Goal: Information Seeking & Learning: Find contact information

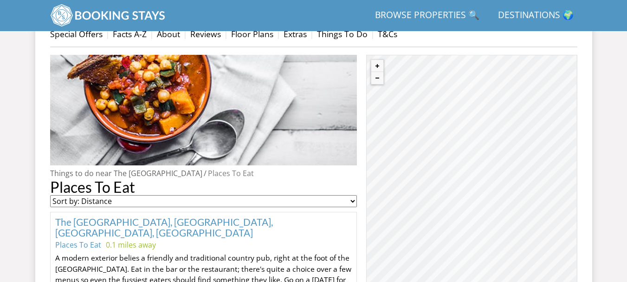
scroll to position [327, 0]
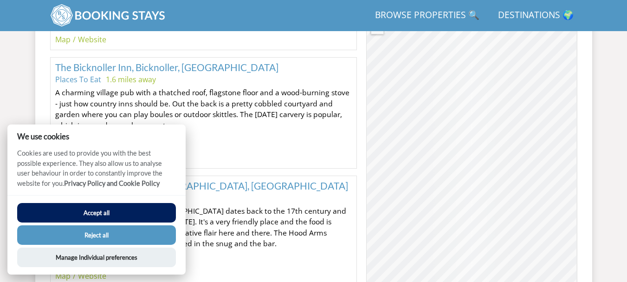
drag, startPoint x: 628, startPoint y: 53, endPoint x: 611, endPoint y: 85, distance: 35.9
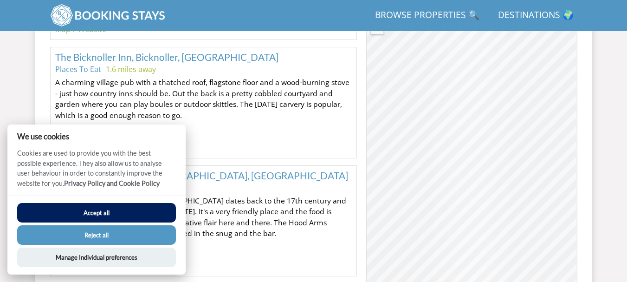
click at [105, 211] on button "Accept all" at bounding box center [96, 212] width 159 height 19
checkbox input "true"
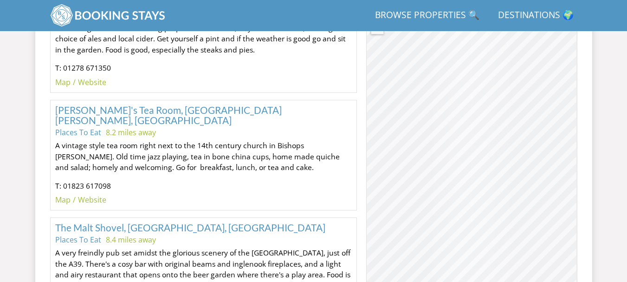
scroll to position [2385, 0]
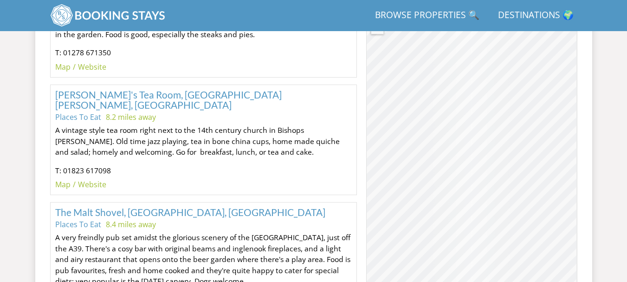
drag, startPoint x: 630, startPoint y: 92, endPoint x: 634, endPoint y: 247, distance: 155.1
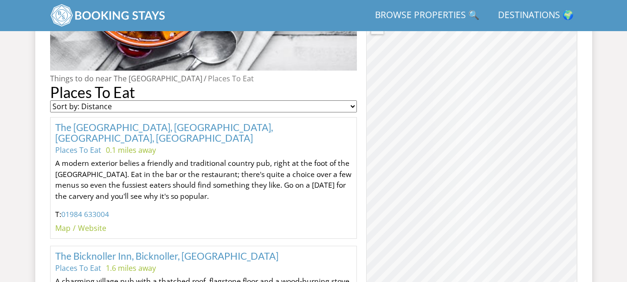
scroll to position [448, 0]
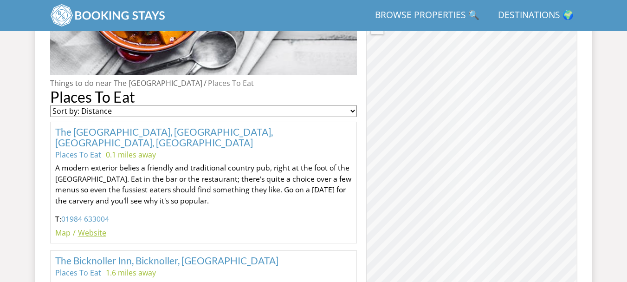
click at [102, 227] on link "Website" at bounding box center [92, 232] width 28 height 10
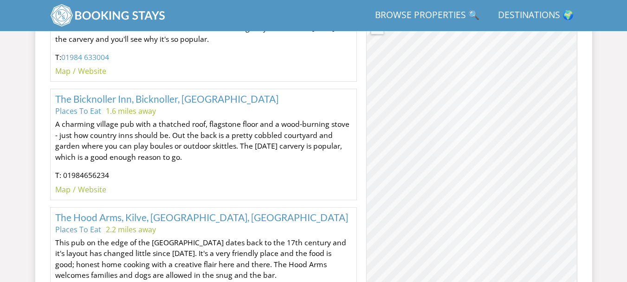
scroll to position [615, 0]
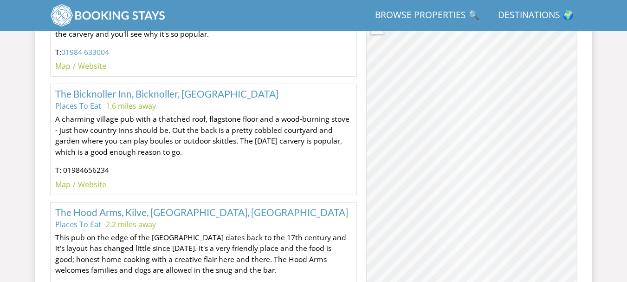
click at [99, 179] on link "Website" at bounding box center [92, 184] width 28 height 10
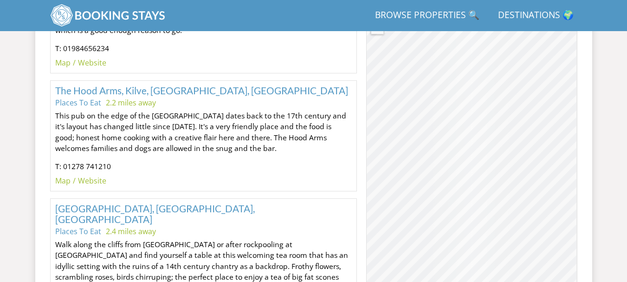
scroll to position [777, 0]
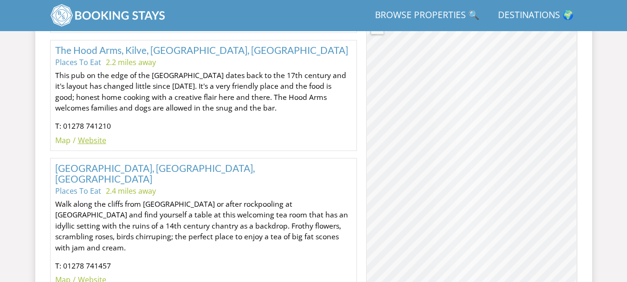
click at [104, 135] on link "Website" at bounding box center [92, 140] width 28 height 10
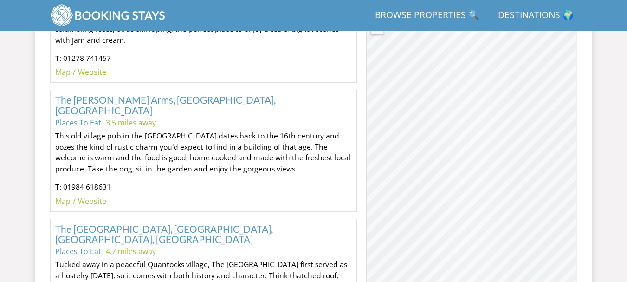
scroll to position [969, 0]
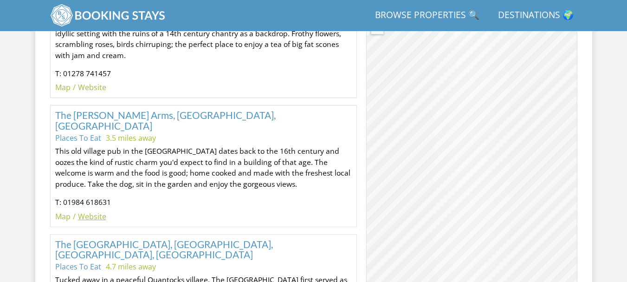
click at [96, 211] on link "Website" at bounding box center [92, 216] width 28 height 10
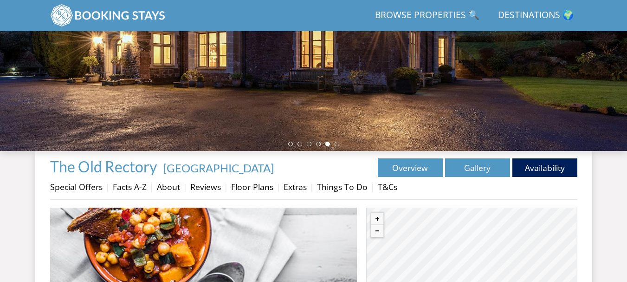
scroll to position [180, 0]
